Goal: Transaction & Acquisition: Download file/media

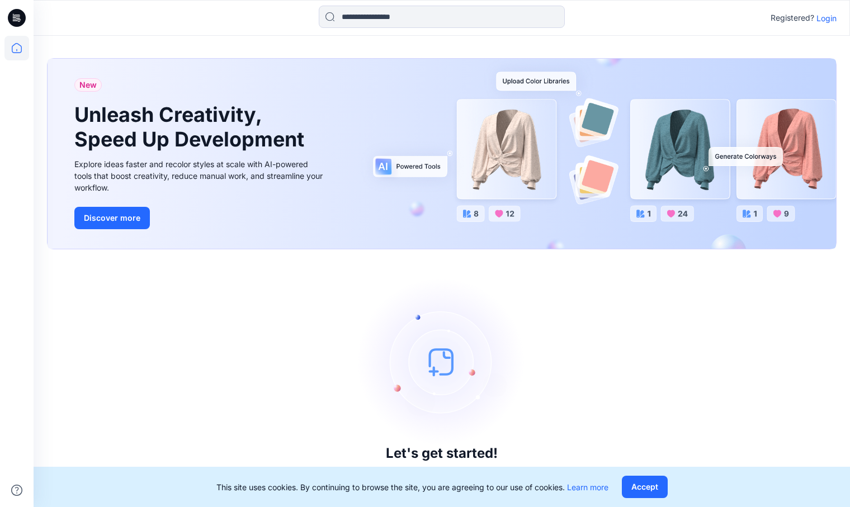
click at [825, 21] on p "Login" at bounding box center [827, 18] width 20 height 12
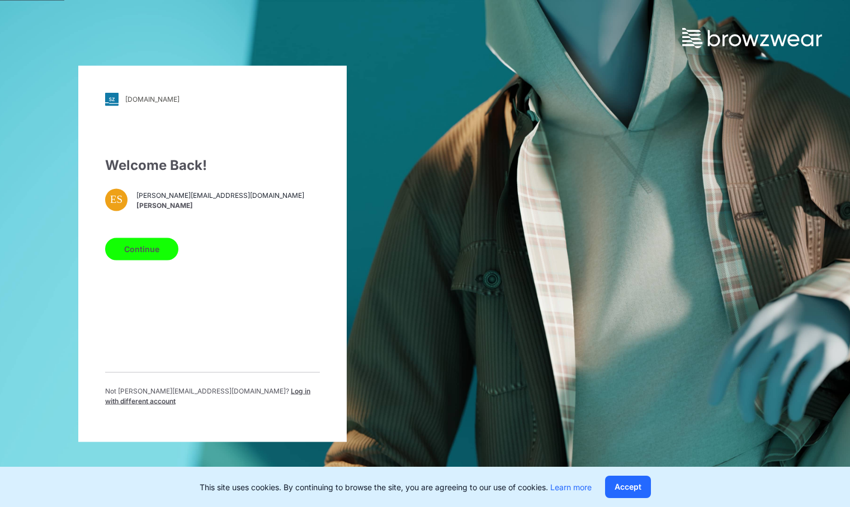
click at [156, 253] on button "Continue" at bounding box center [141, 249] width 73 height 22
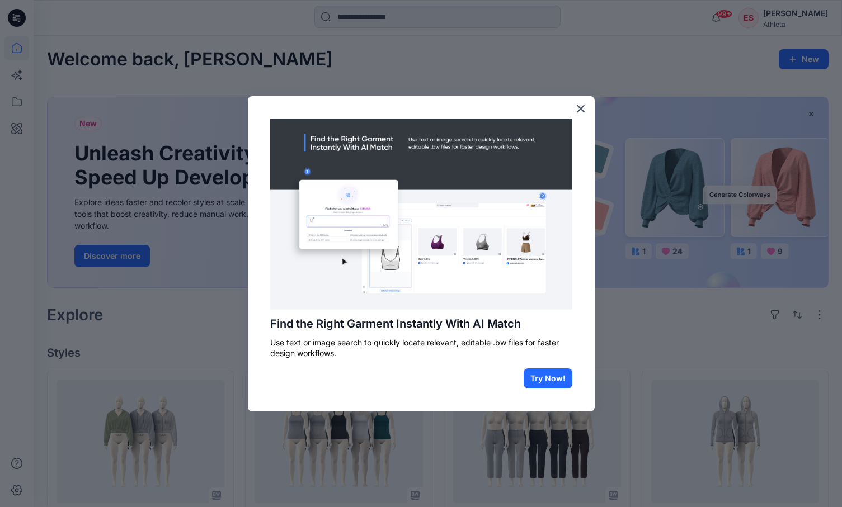
click at [587, 110] on div "Find the Right Garment Instantly With AI Match Use text or image search to quic…" at bounding box center [421, 253] width 347 height 315
click at [584, 110] on button "×" at bounding box center [580, 109] width 11 height 18
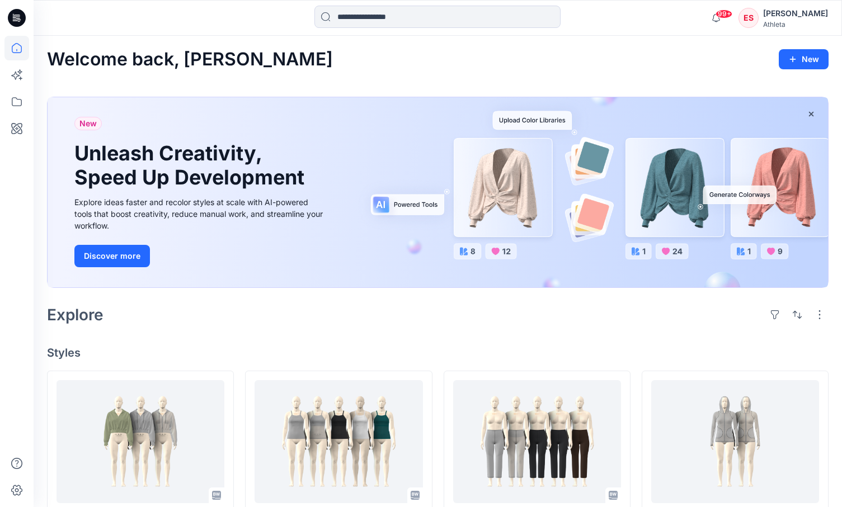
click at [400, 29] on div at bounding box center [437, 18] width 246 height 25
click at [407, 18] on input at bounding box center [437, 17] width 246 height 22
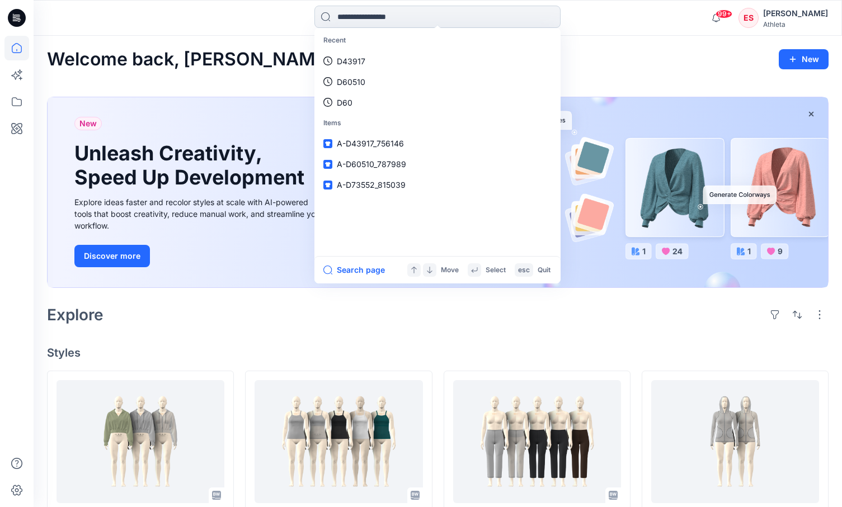
paste input "******"
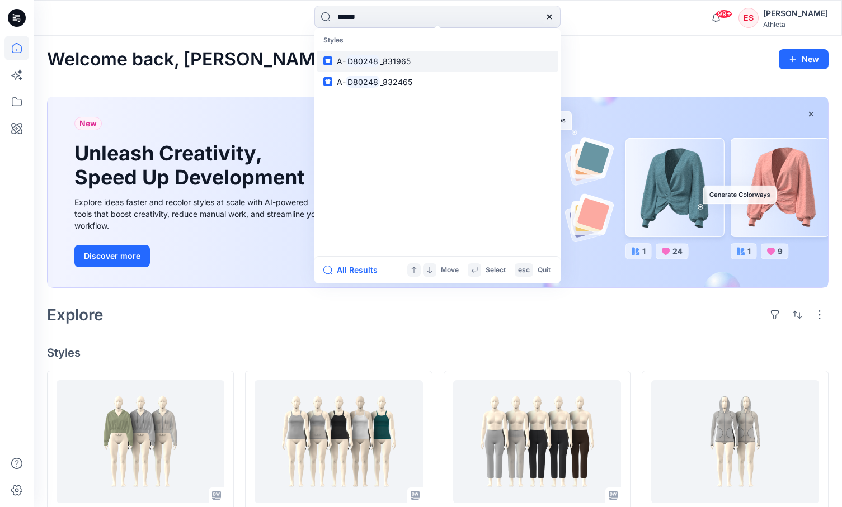
type input "******"
click at [389, 65] on span "_831965" at bounding box center [395, 61] width 31 height 10
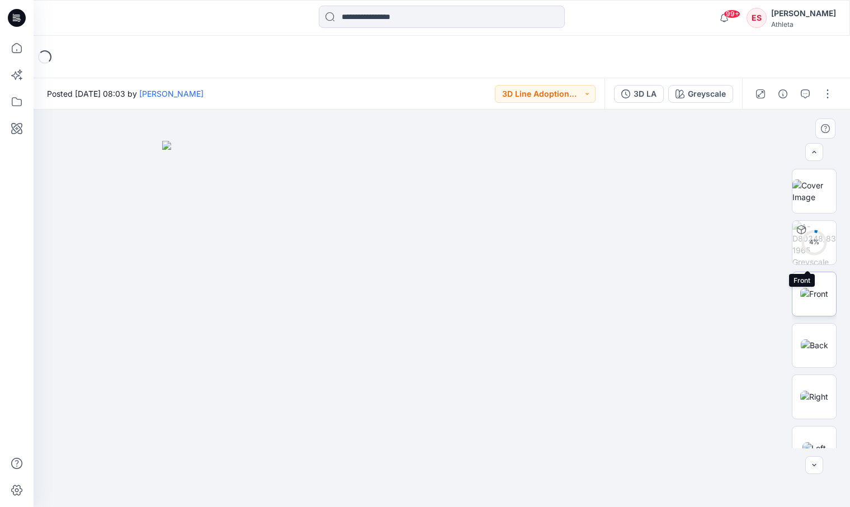
scroll to position [177, 0]
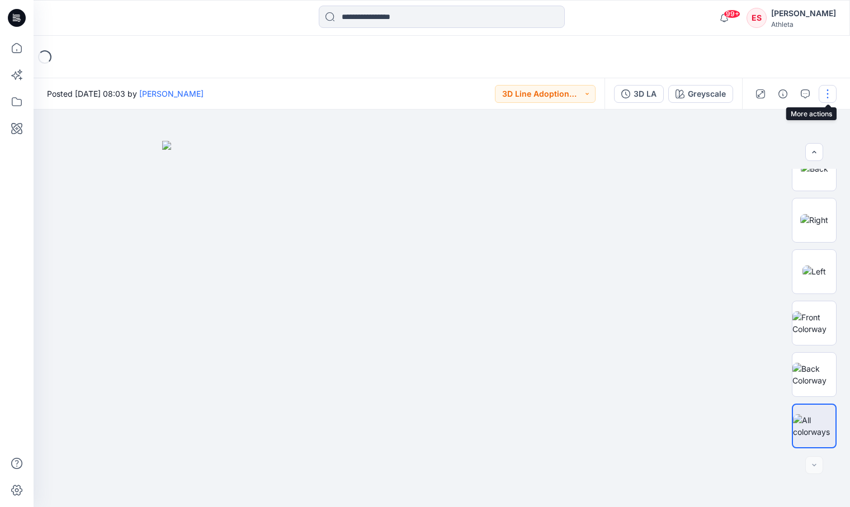
click at [831, 86] on button "button" at bounding box center [828, 94] width 18 height 18
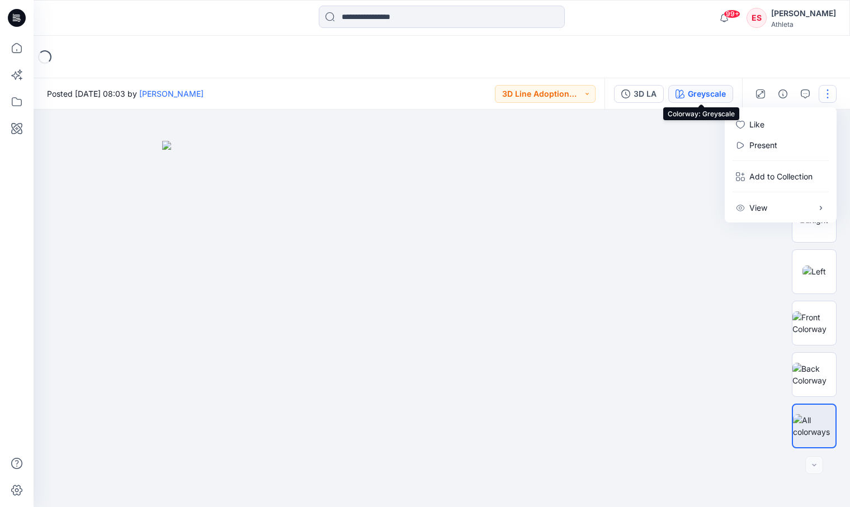
click at [697, 90] on div "Greyscale" at bounding box center [707, 94] width 38 height 12
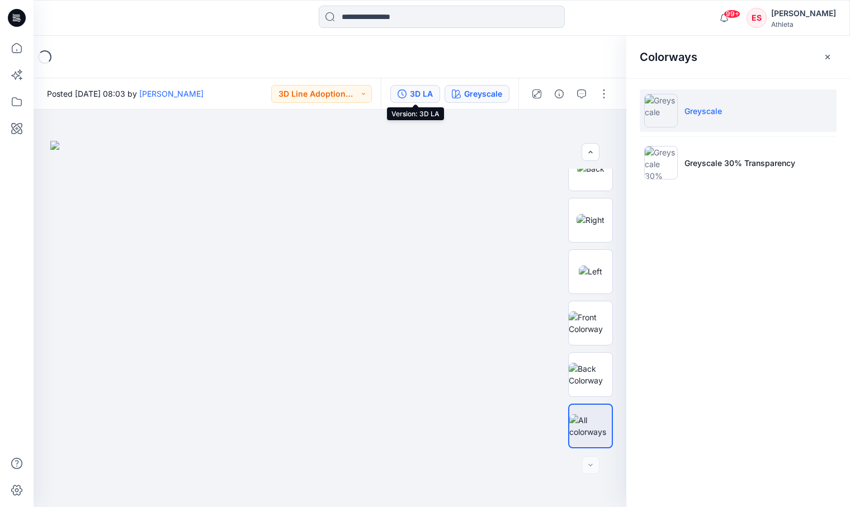
click at [426, 96] on div "3D LA" at bounding box center [421, 94] width 23 height 12
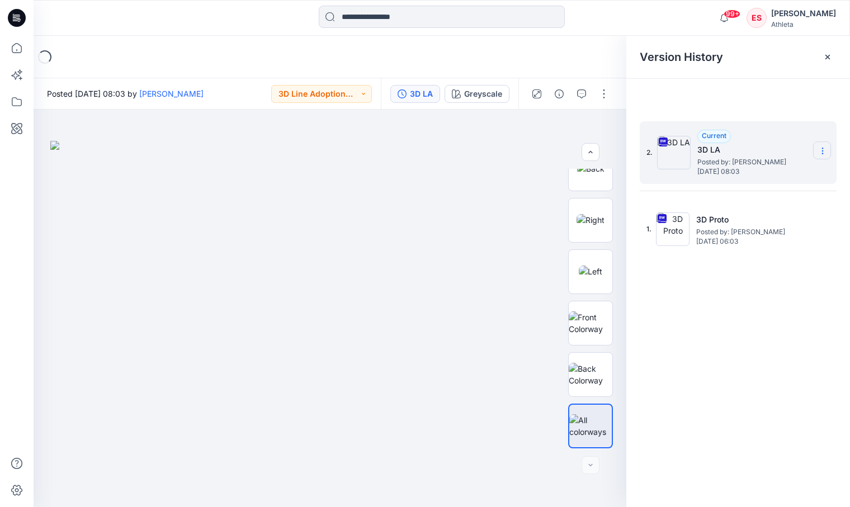
click at [819, 157] on section at bounding box center [822, 150] width 18 height 18
click at [733, 171] on span "Download Source BW File" at bounding box center [766, 172] width 94 height 13
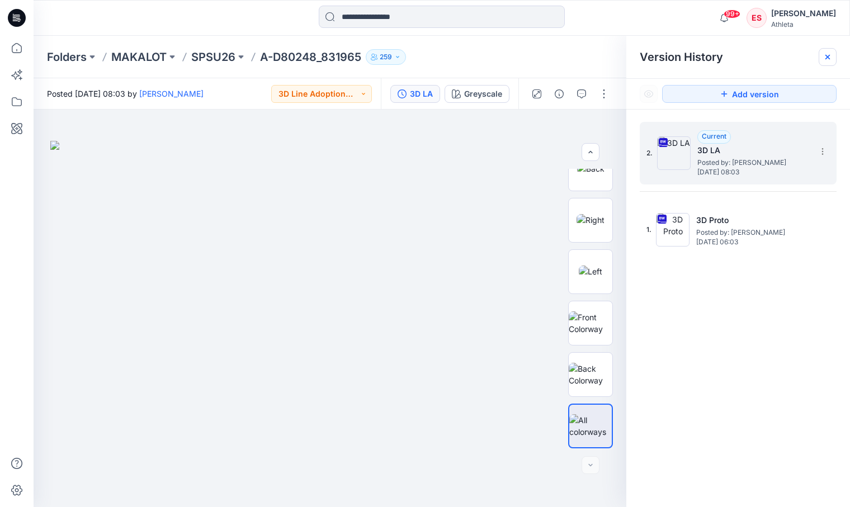
click at [829, 60] on icon at bounding box center [827, 57] width 9 height 9
